Goal: Task Accomplishment & Management: Use online tool/utility

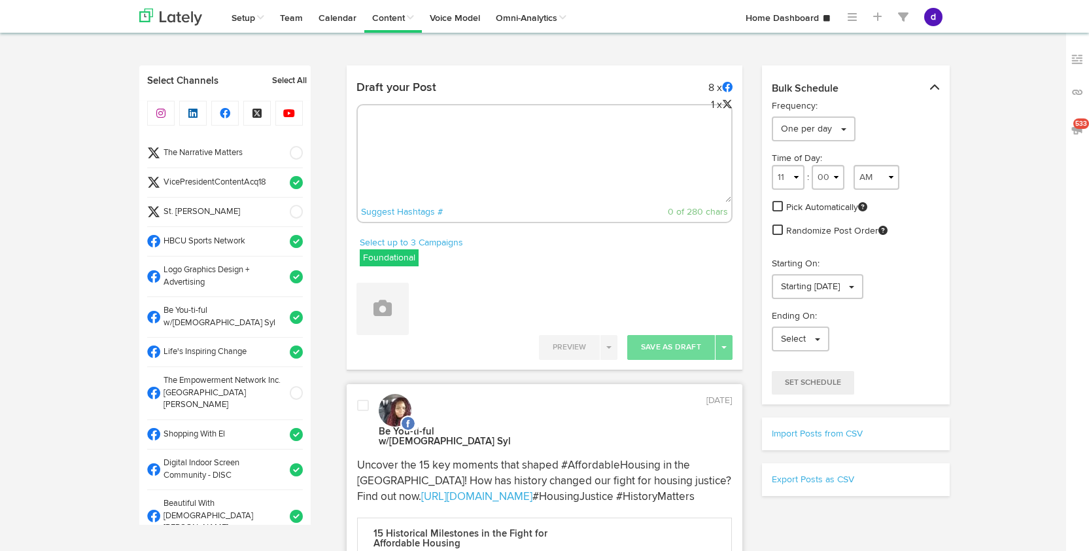
select select "9"
select select "32"
select select "11"
click at [457, 139] on textarea at bounding box center [545, 159] width 374 height 86
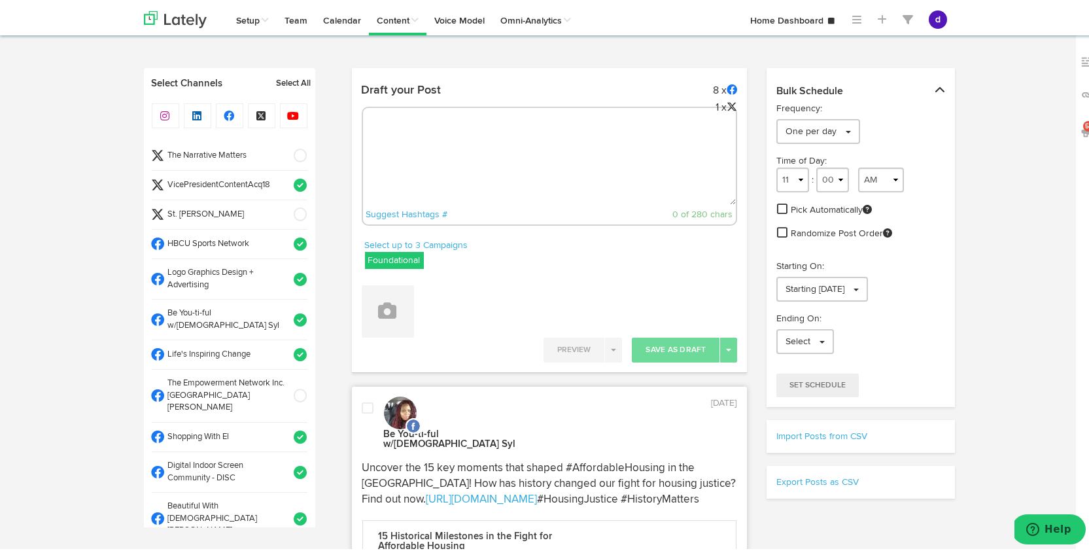
paste textarea "ARGUS News. Now. E News [DATE]. [PERSON_NAME] is making strides toward equity! …"
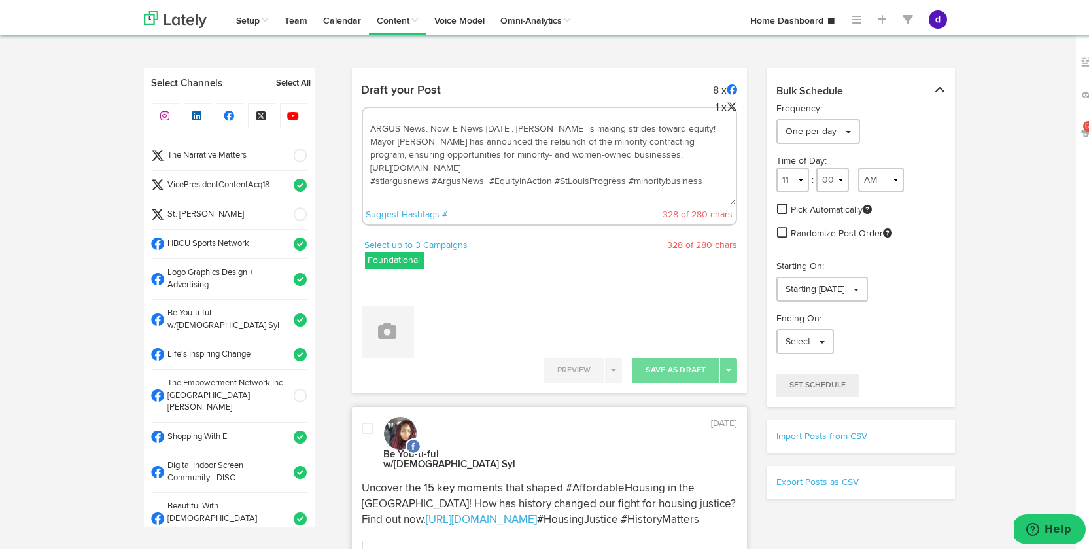
scroll to position [7, 0]
type textarea "ARGUS News. Now. E News [DATE]. [PERSON_NAME] is making strides toward equity! …"
click at [391, 325] on icon at bounding box center [388, 328] width 18 height 18
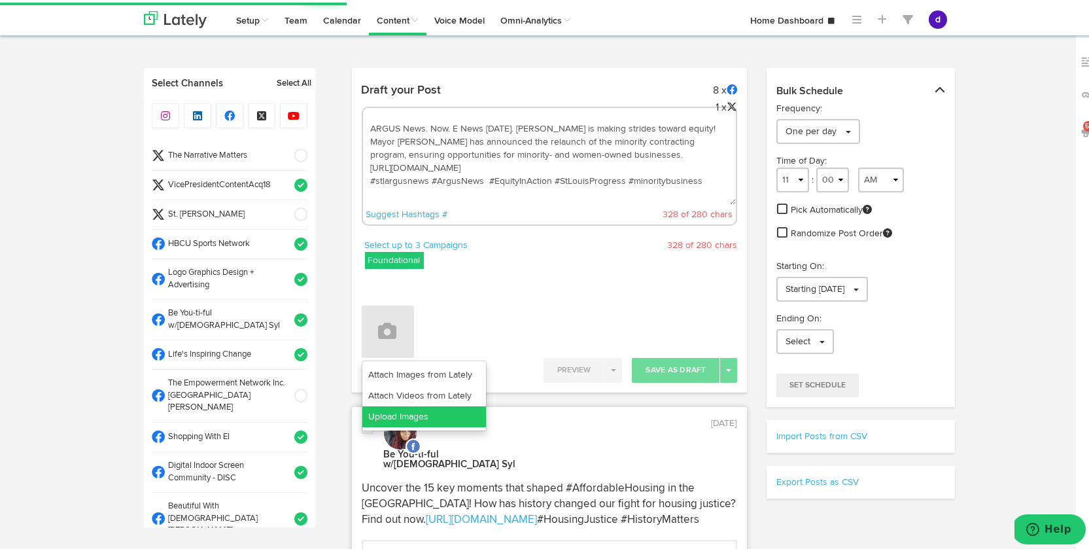
click at [400, 408] on link "Upload Images" at bounding box center [424, 414] width 124 height 21
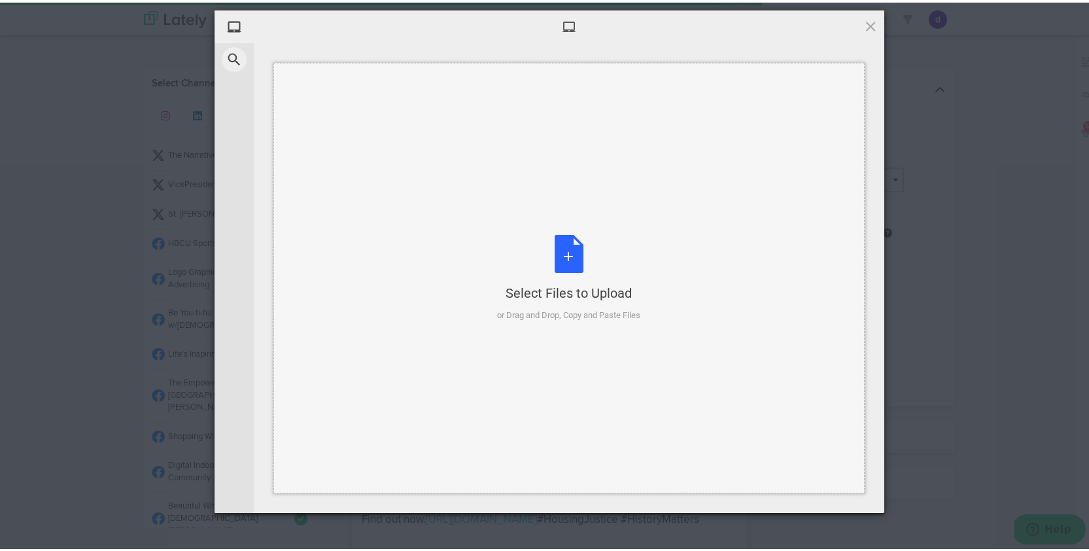
click at [563, 255] on div "Select Files to Upload or Drag and Drop, Copy and Paste Files" at bounding box center [569, 275] width 143 height 87
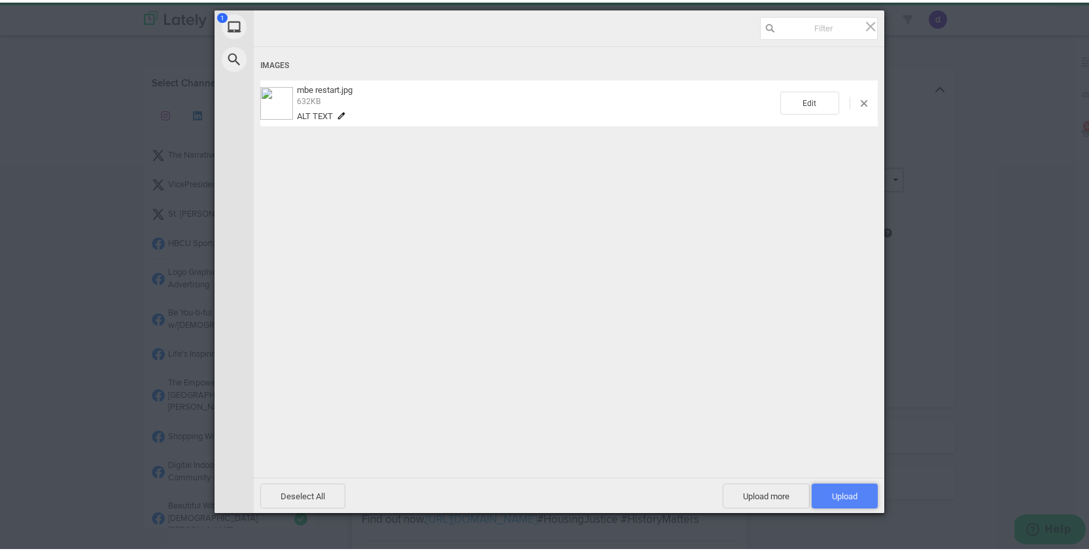
click at [842, 497] on span "Upload 1" at bounding box center [845, 494] width 26 height 10
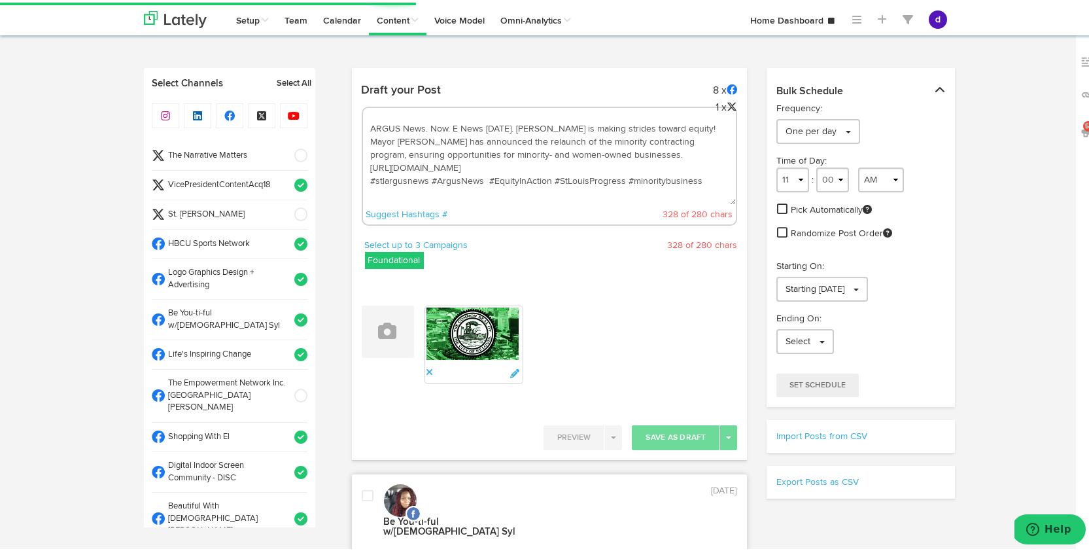
click at [286, 179] on span at bounding box center [297, 182] width 22 height 13
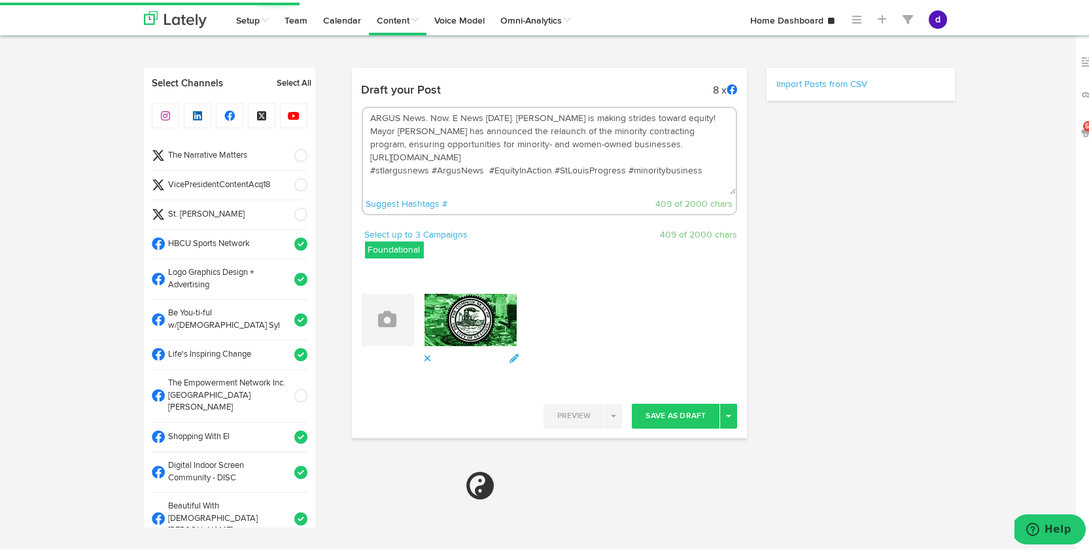
select select "11"
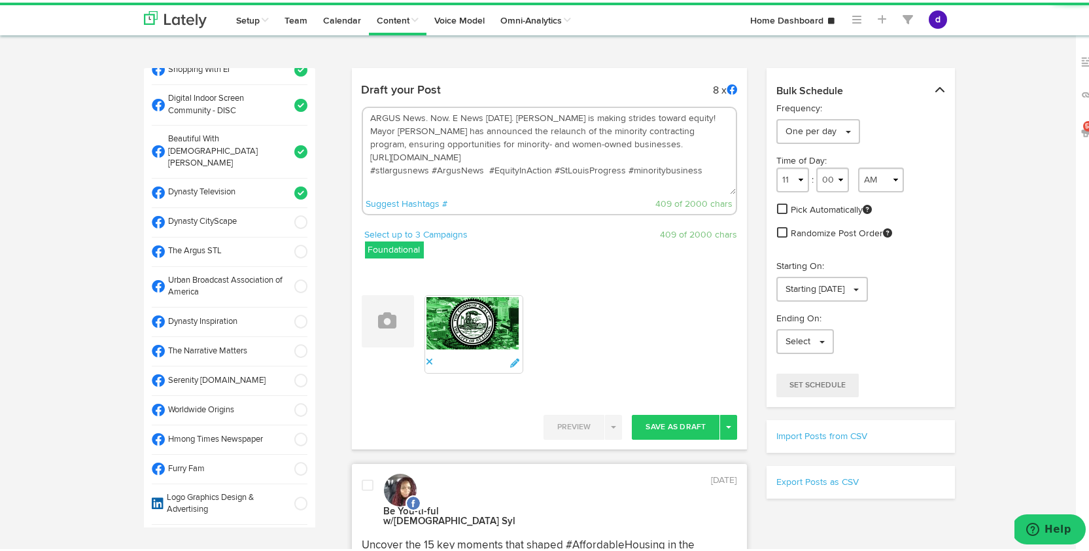
scroll to position [367, 0]
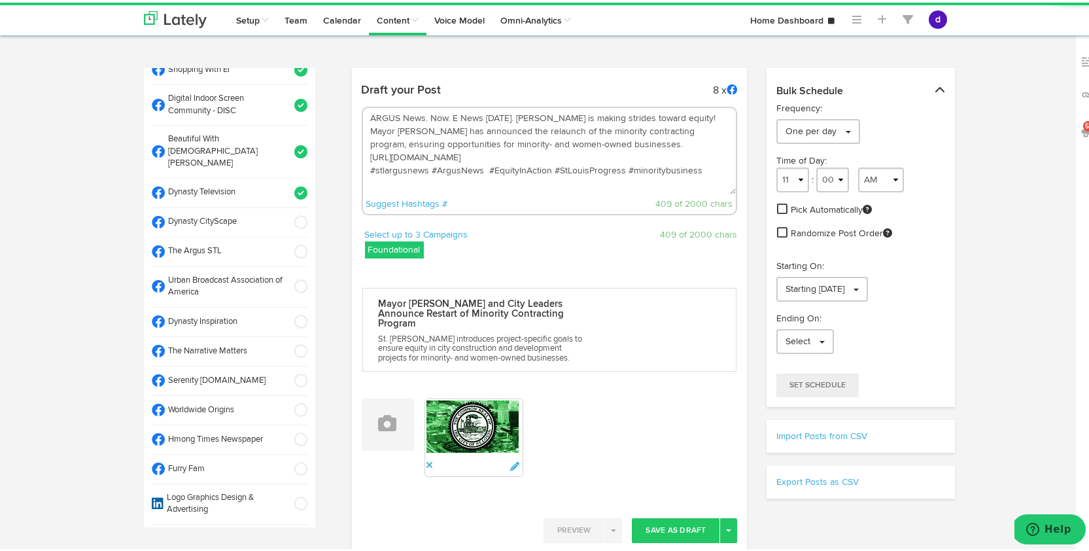
click at [286, 213] on span at bounding box center [297, 219] width 22 height 13
click at [288, 277] on span at bounding box center [297, 283] width 22 height 13
click at [286, 313] on span at bounding box center [297, 319] width 22 height 13
click at [286, 342] on span at bounding box center [297, 348] width 22 height 13
click at [287, 372] on span at bounding box center [297, 378] width 22 height 13
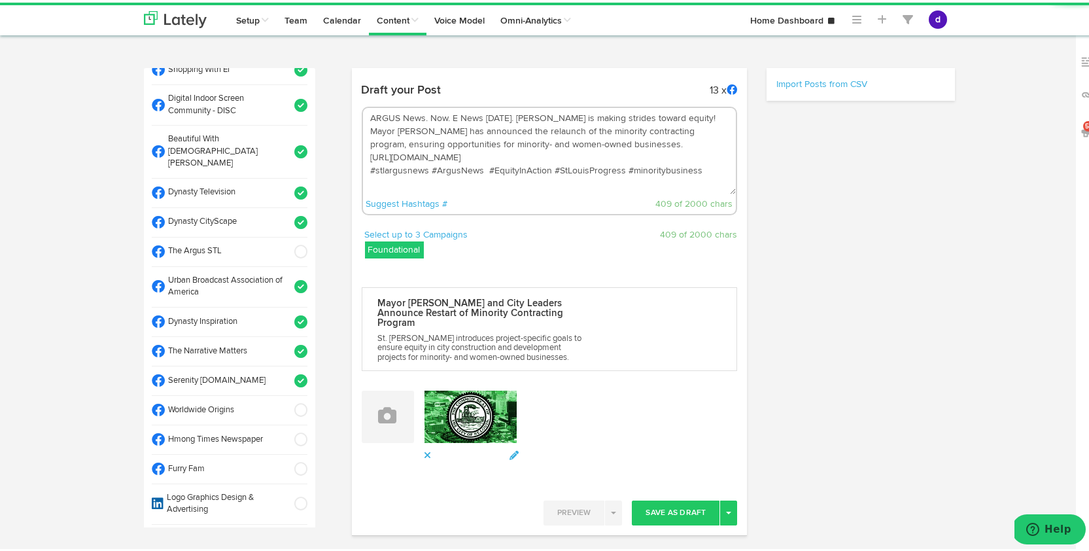
select select "11"
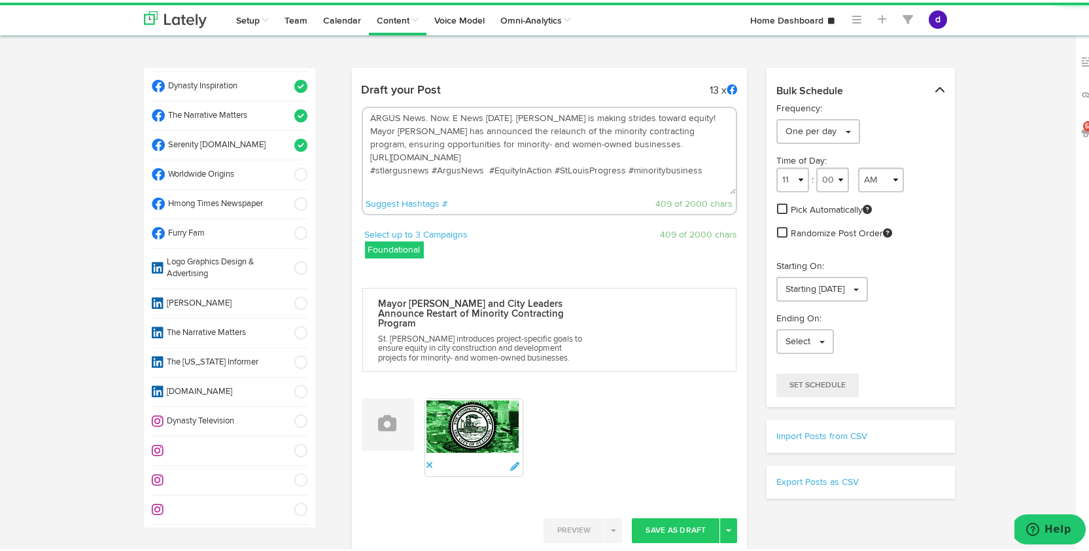
scroll to position [607, 0]
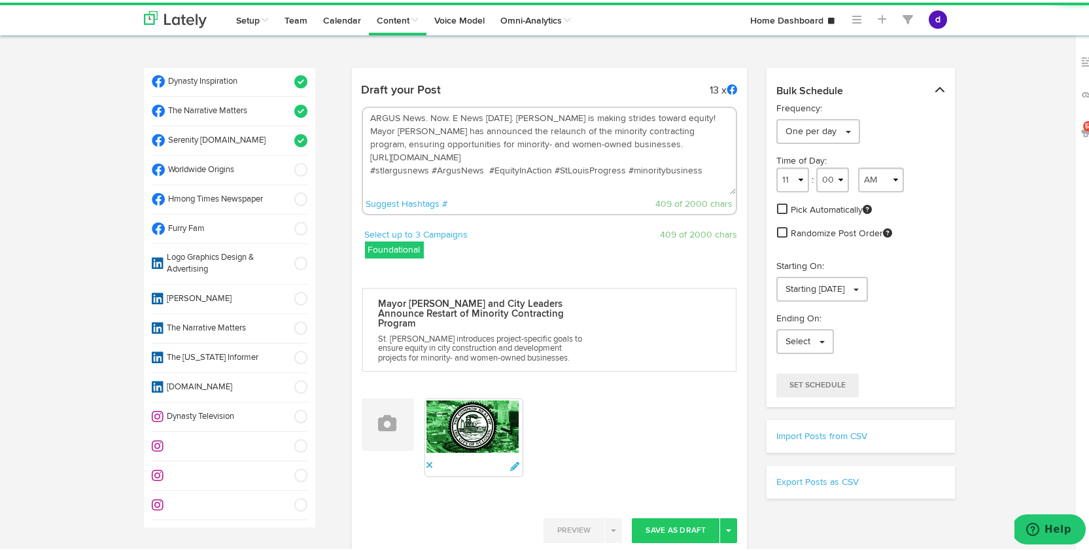
click at [286, 255] on span at bounding box center [297, 261] width 22 height 13
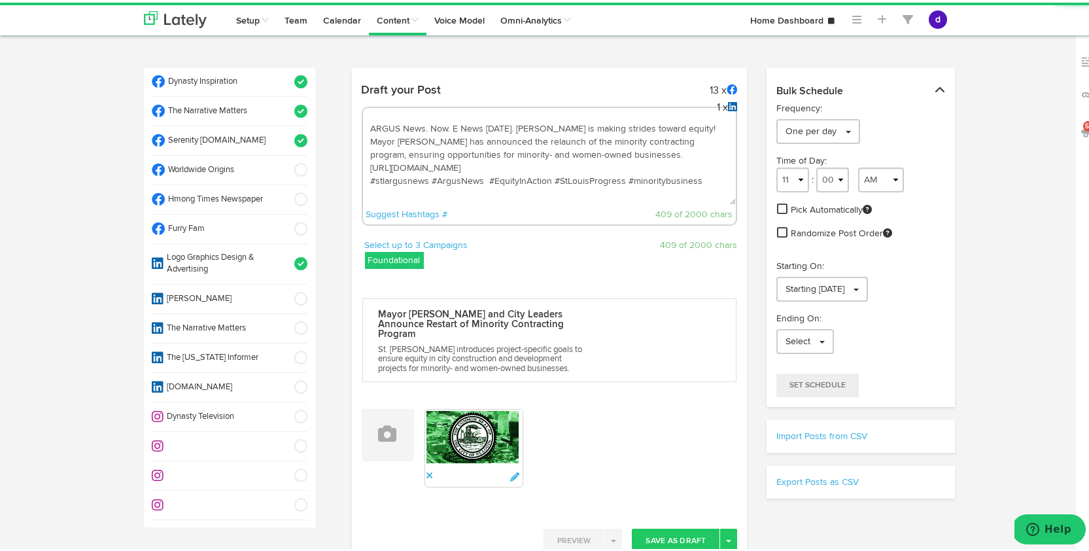
click at [286, 290] on span at bounding box center [297, 296] width 22 height 13
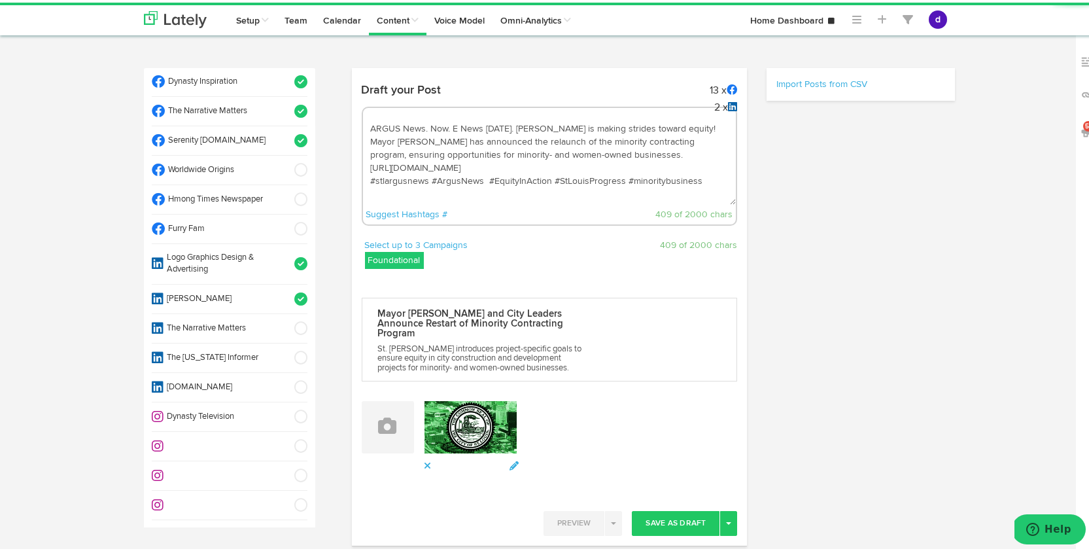
click at [286, 378] on span at bounding box center [297, 384] width 22 height 13
select select "11"
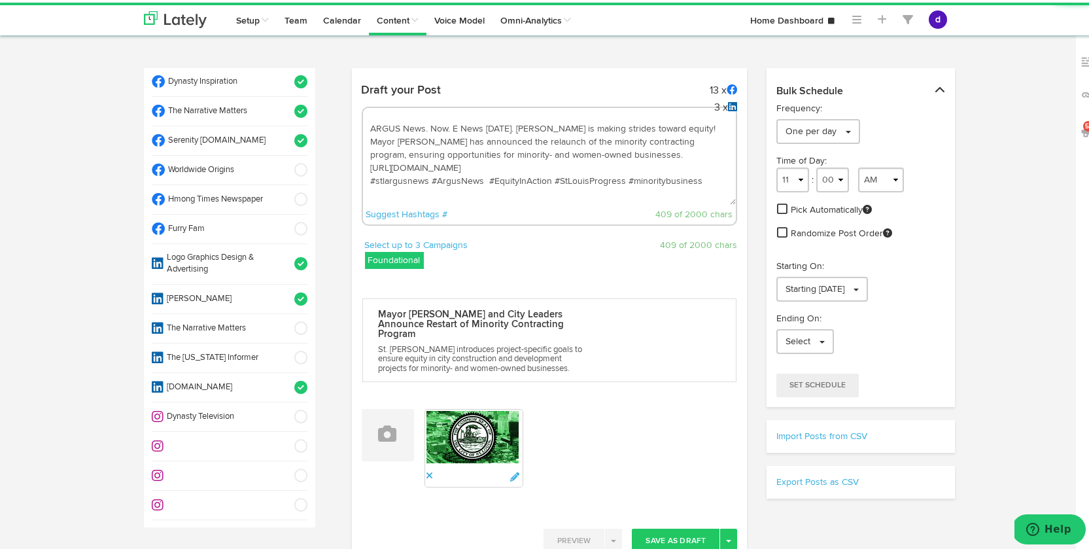
scroll to position [610, 0]
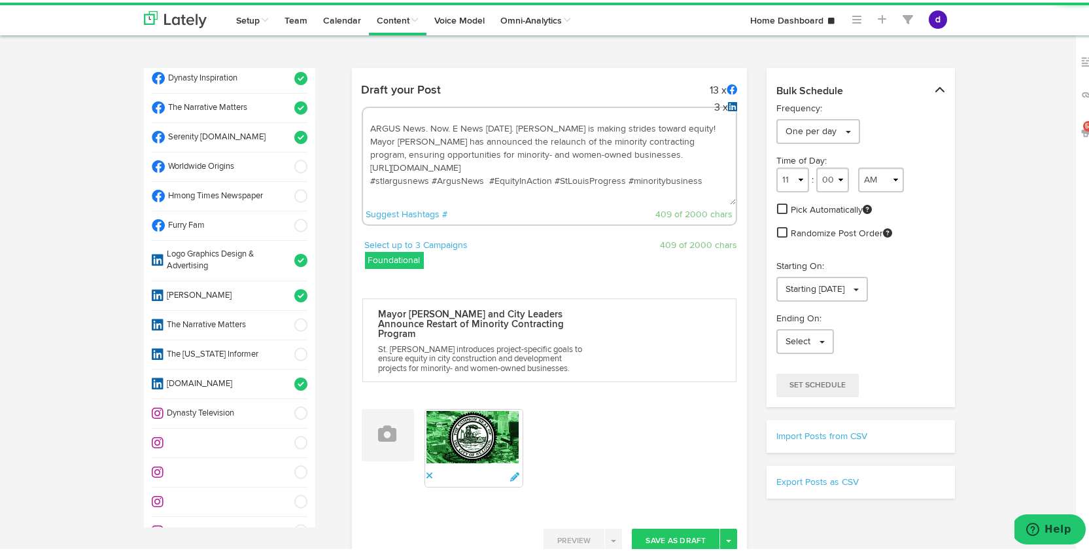
click at [287, 404] on span at bounding box center [297, 410] width 22 height 13
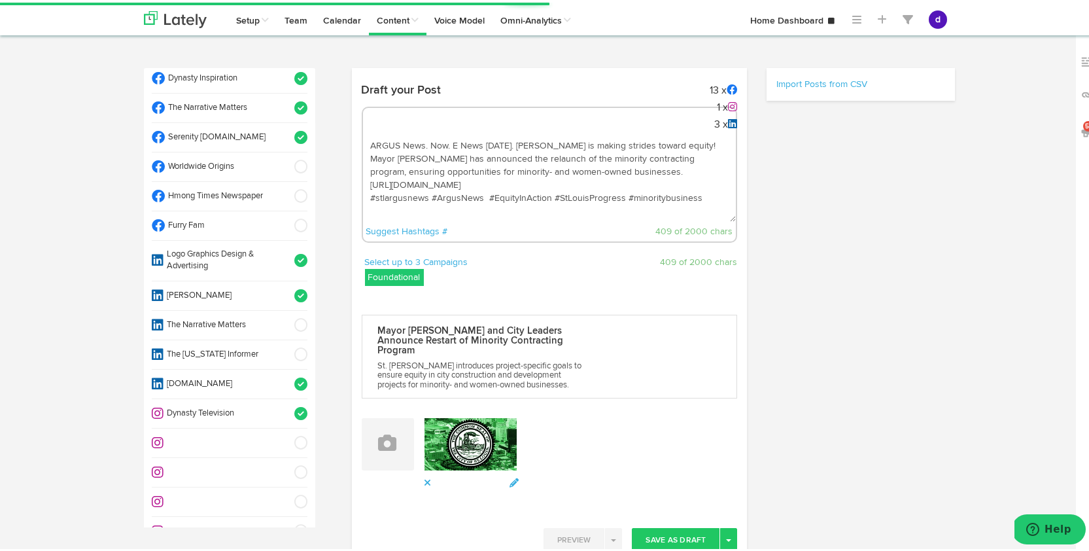
click at [289, 522] on span at bounding box center [297, 528] width 22 height 13
select select "11"
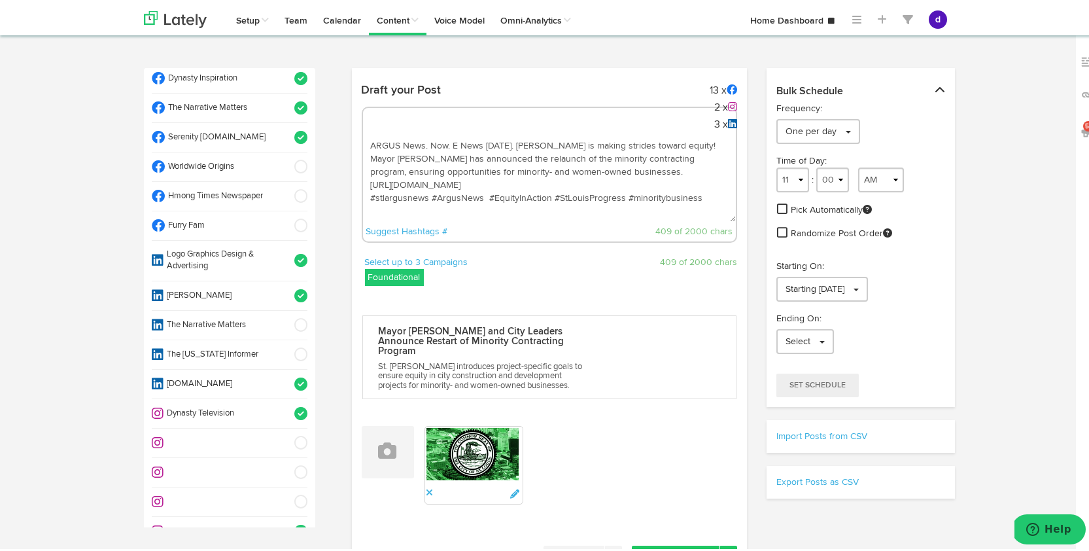
scroll to position [128, 0]
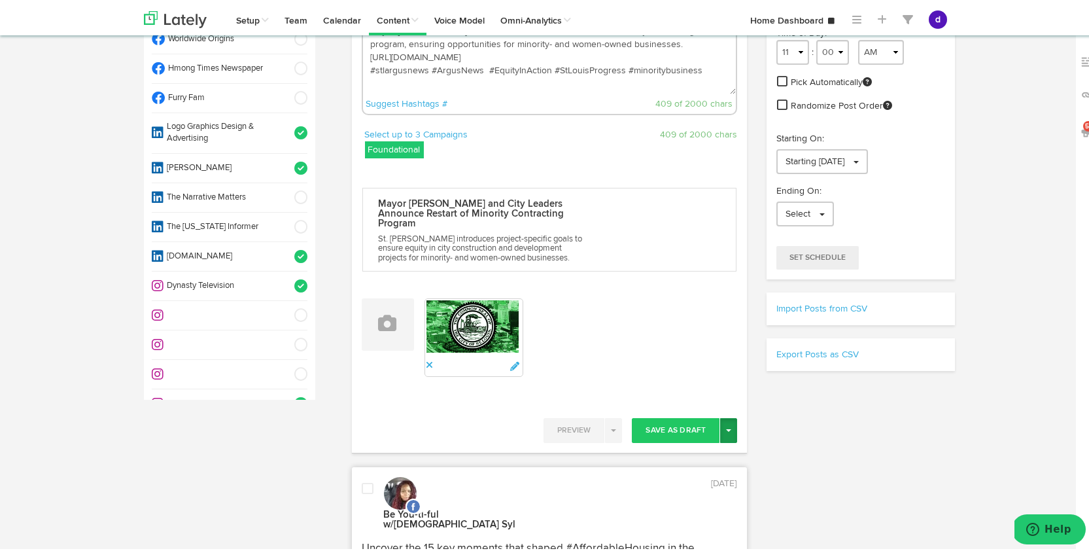
click at [726, 419] on button "Toggle Dropdown" at bounding box center [728, 427] width 17 height 25
click at [671, 538] on link "Post Now" at bounding box center [682, 539] width 107 height 21
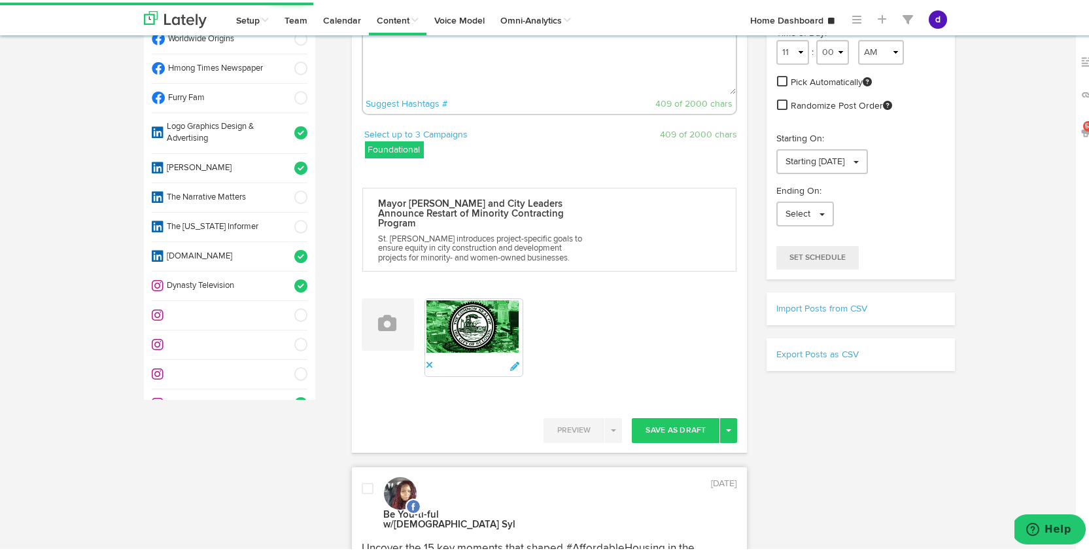
scroll to position [0, 0]
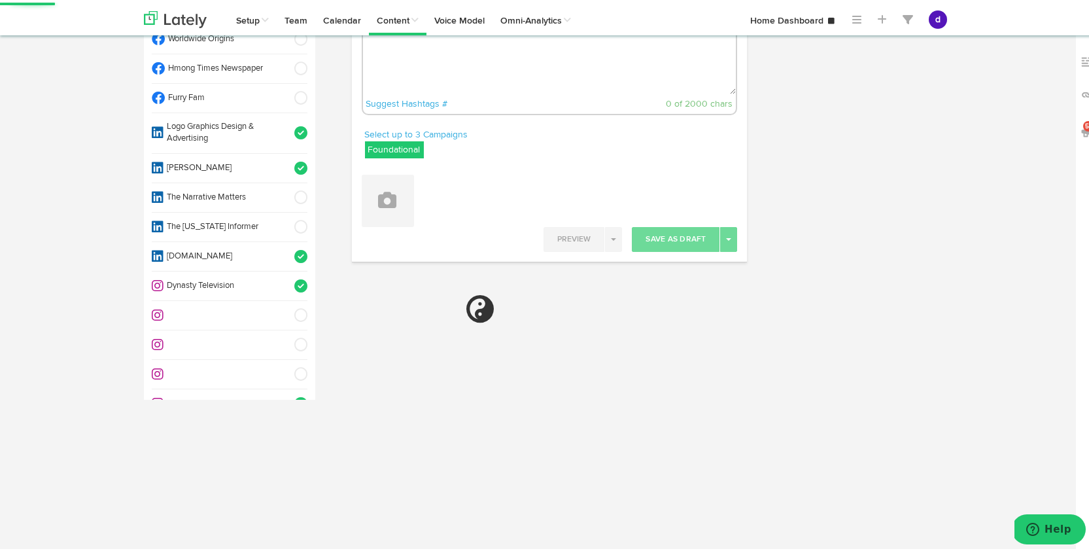
select select "11"
